Goal: Task Accomplishment & Management: Use online tool/utility

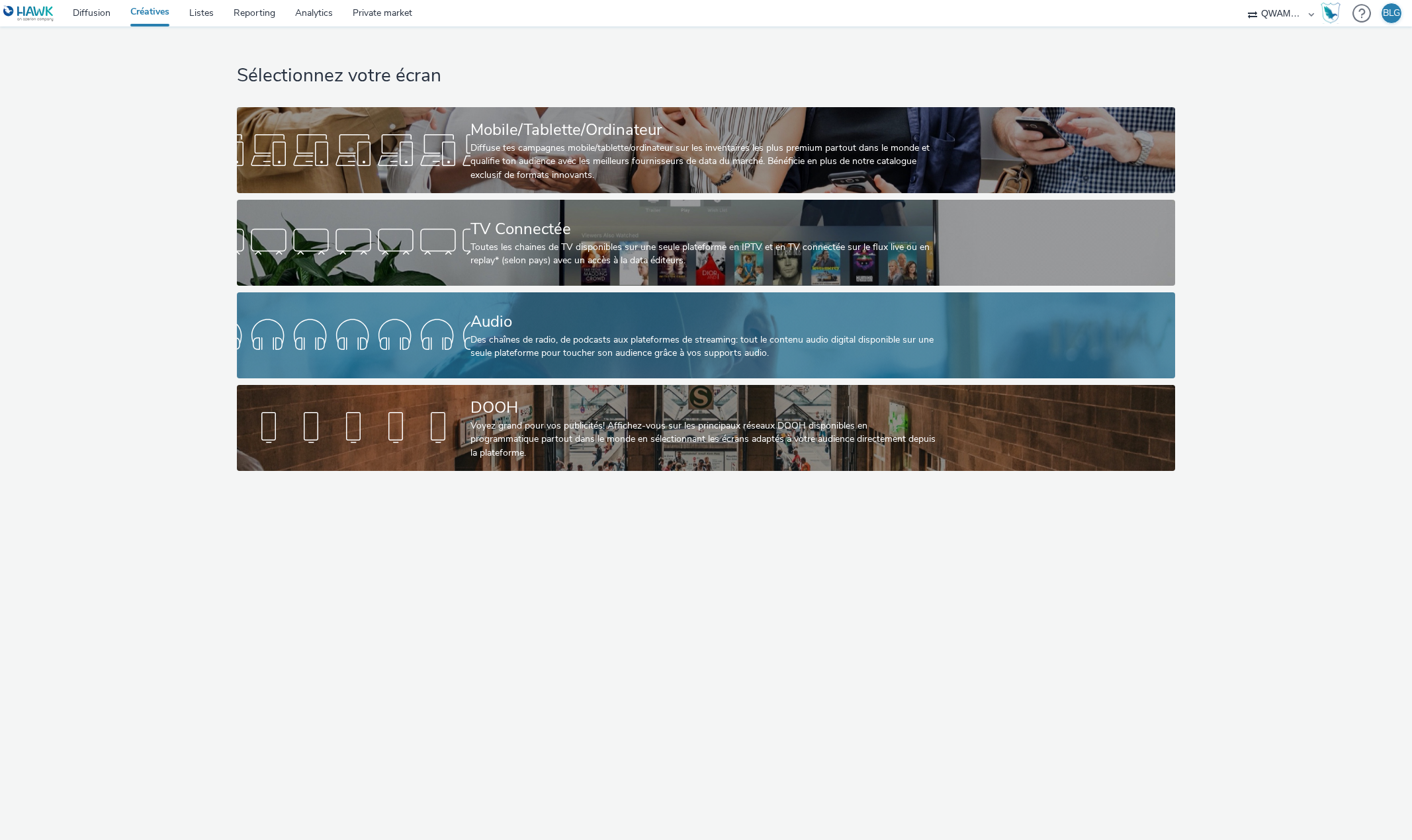
click at [526, 340] on div "Des chaînes de radio, de podcasts aux plateformes de streaming: tout le contenu…" at bounding box center [704, 347] width 467 height 27
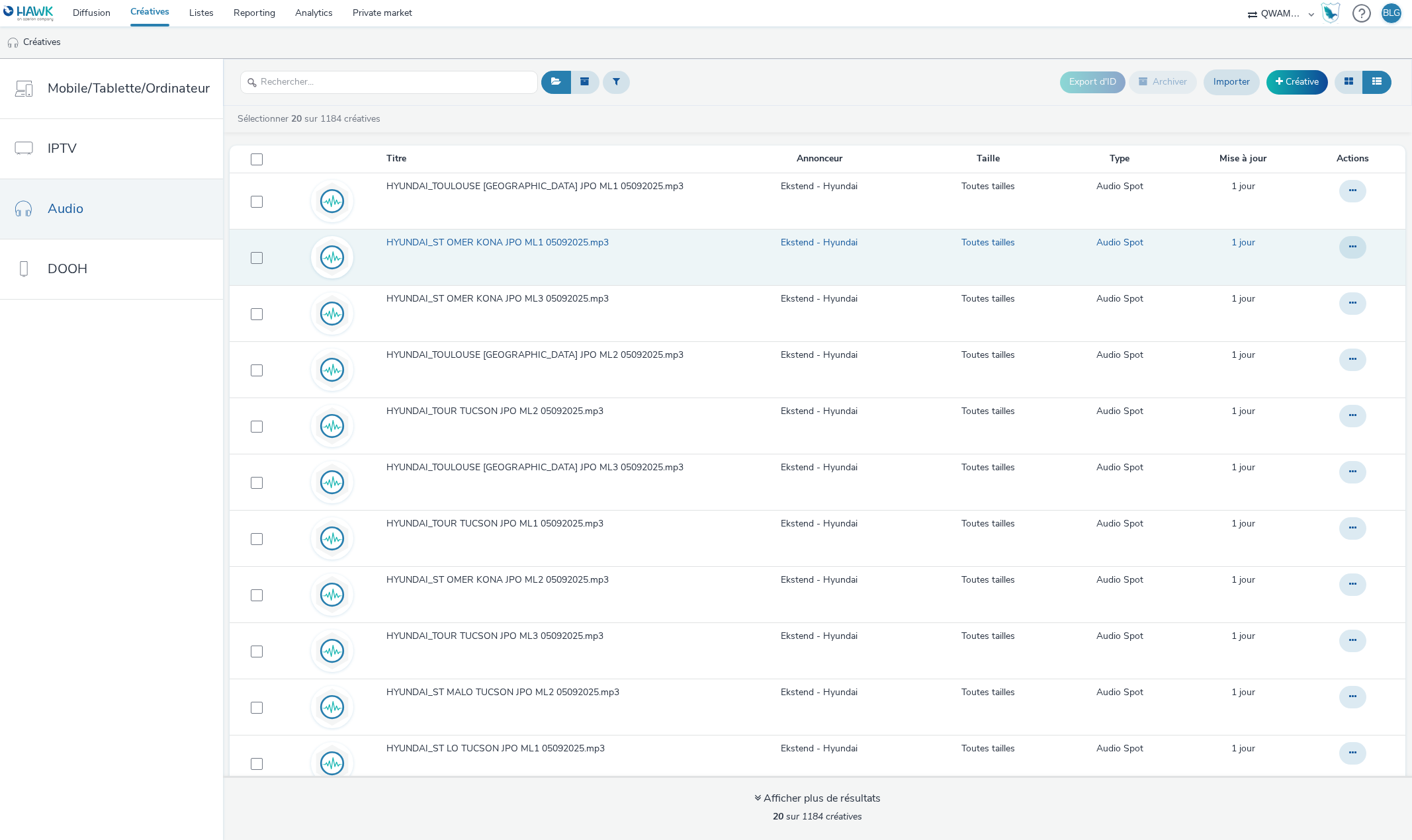
click at [546, 232] on td "HYUNDAI_ST OMER KONA JPO ML1 05092025.mp3" at bounding box center [553, 257] width 336 height 56
click at [1339, 240] on button at bounding box center [1352, 248] width 27 height 23
click at [1309, 264] on link "Modifier" at bounding box center [1317, 274] width 100 height 26
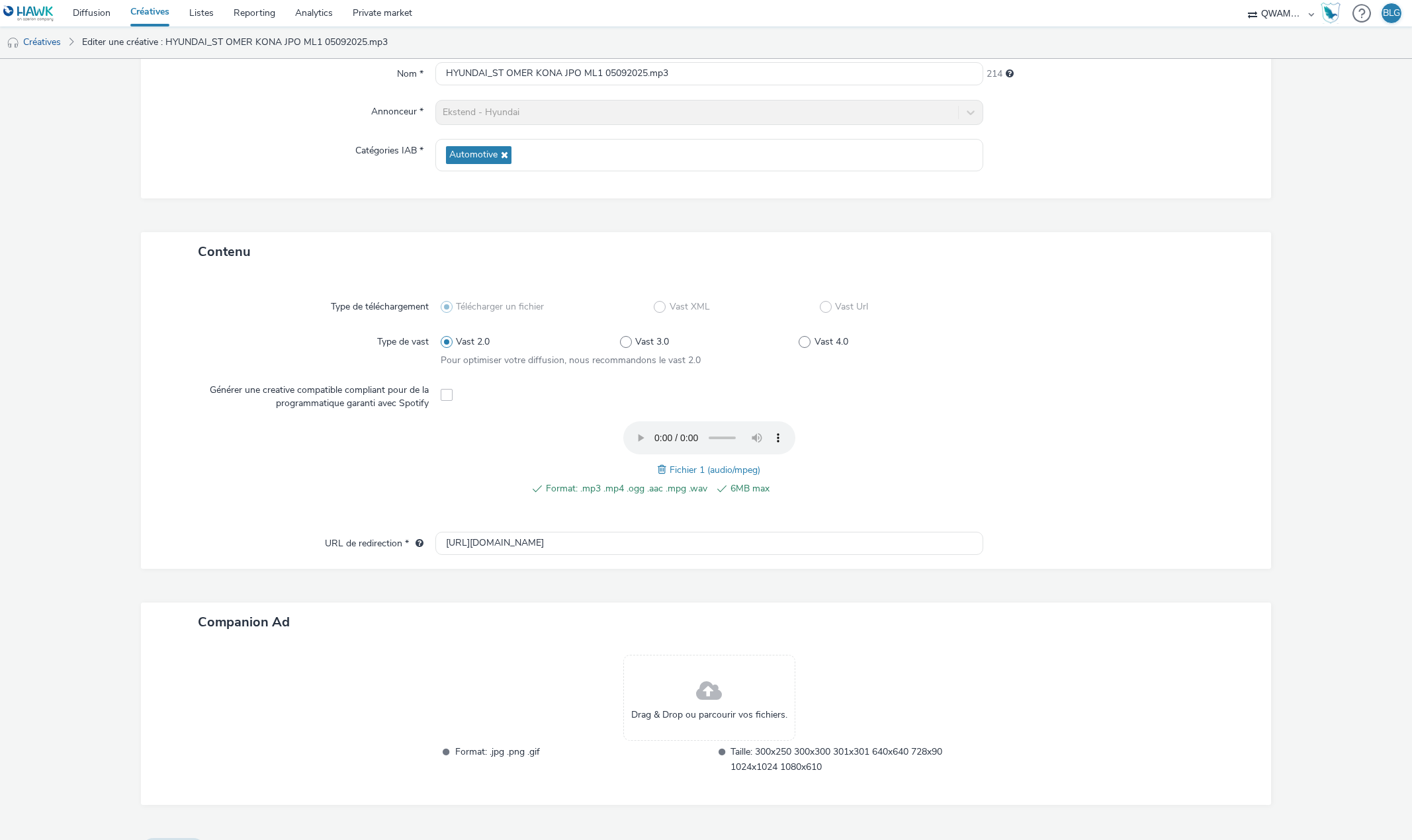
scroll to position [162, 0]
